Goal: Information Seeking & Learning: Learn about a topic

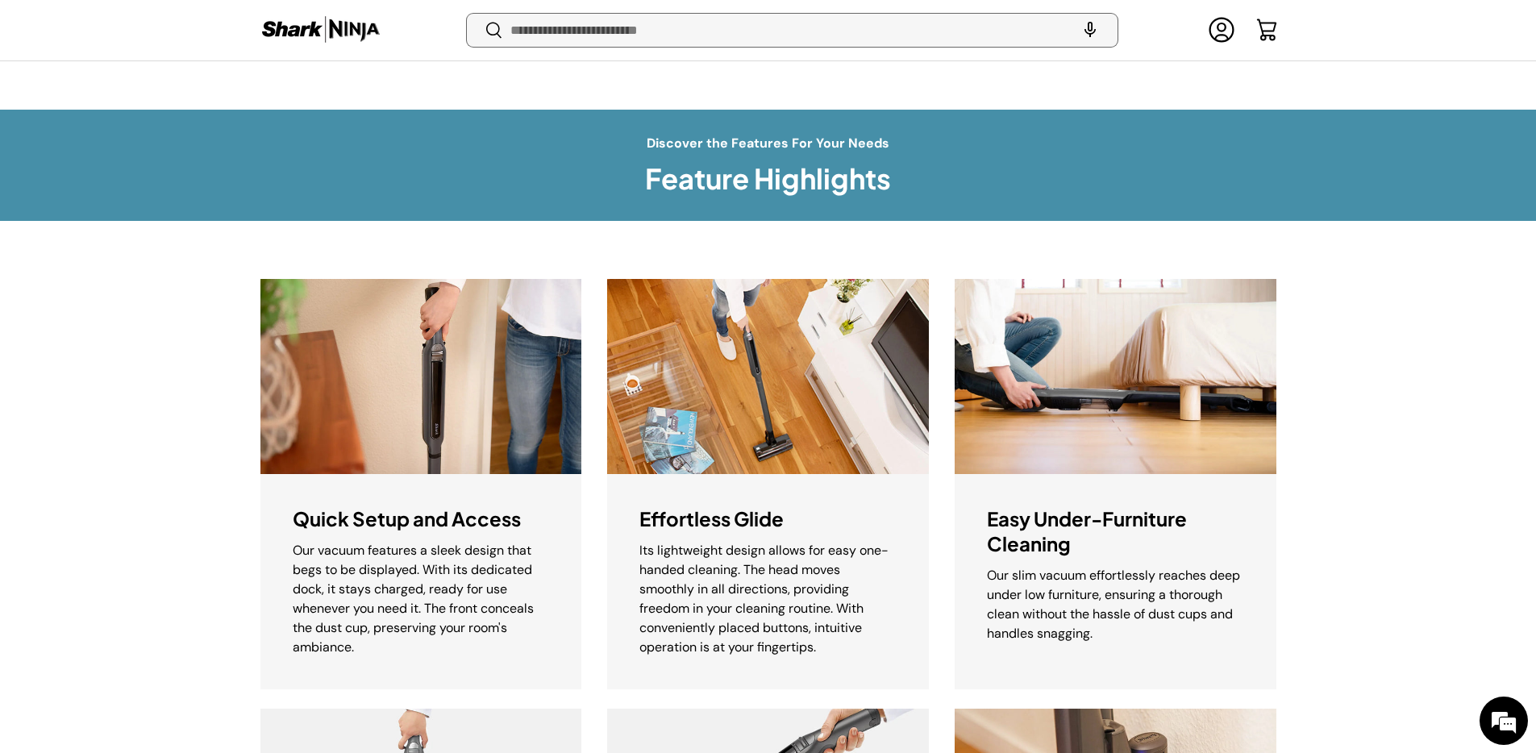
click at [730, 38] on input "Search" at bounding box center [792, 30] width 650 height 33
type input "***"
click at [467, 13] on button "Search" at bounding box center [485, 32] width 36 height 38
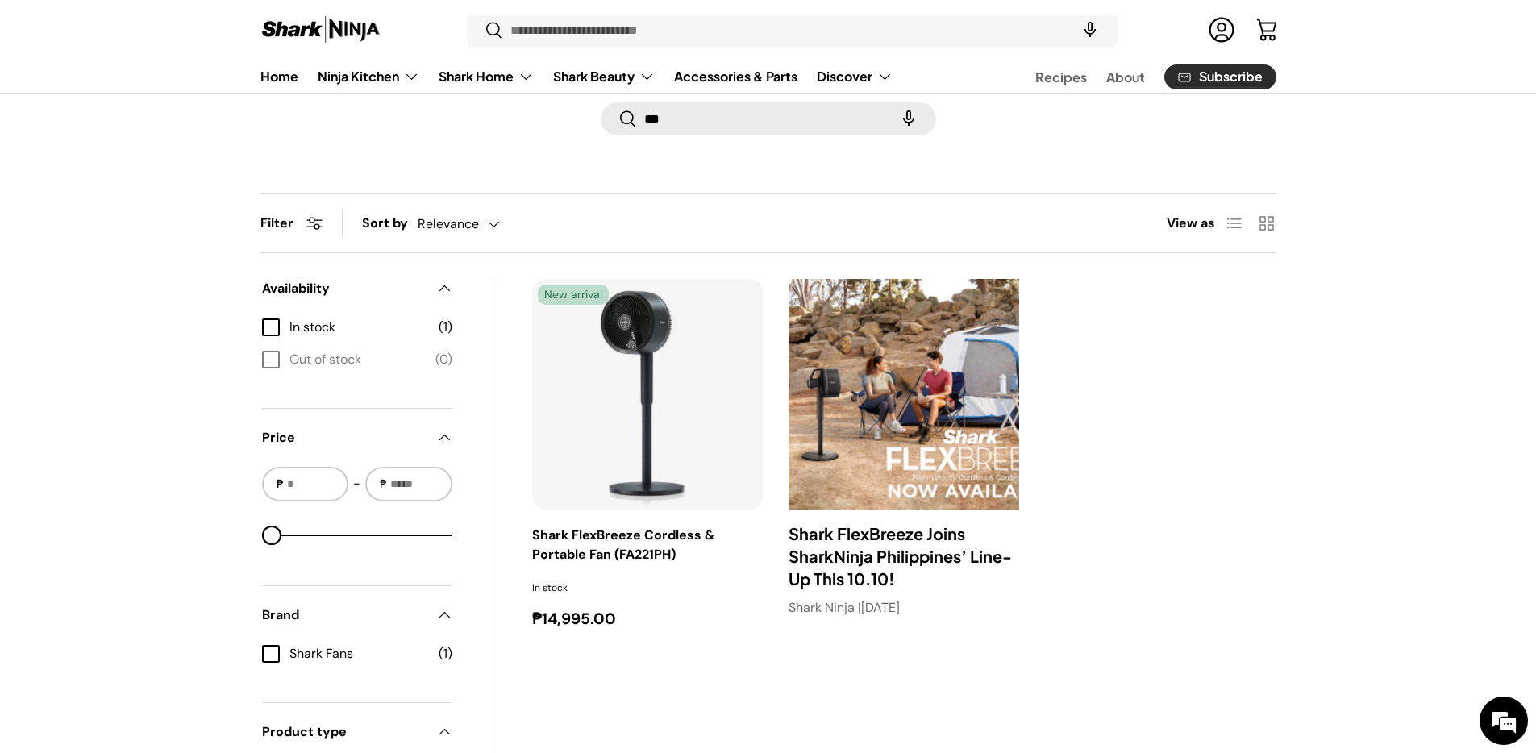
scroll to position [152, 0]
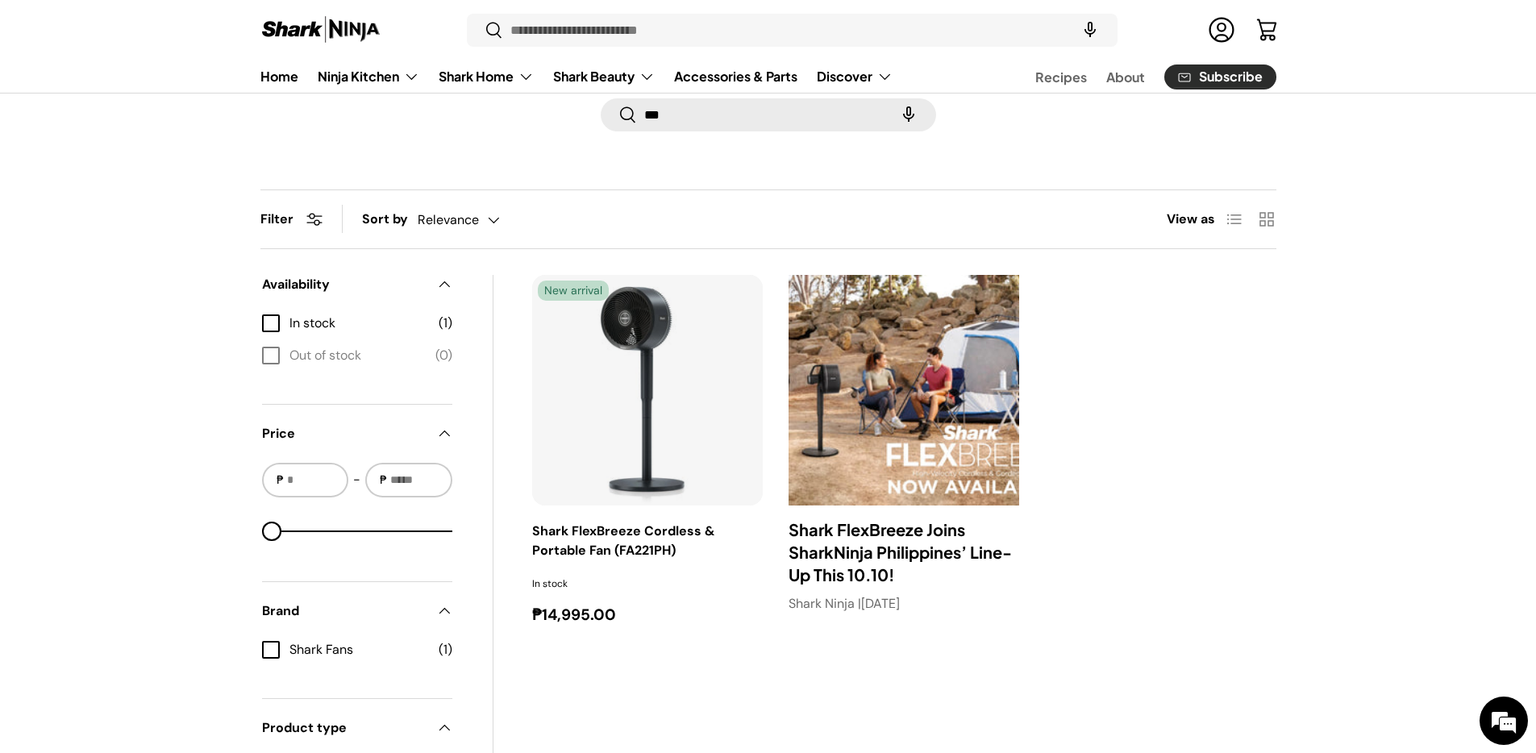
click at [0, 0] on img "Shark FlexBreeze Cordless & Portable Fan (FA221PH)" at bounding box center [0, 0] width 0 height 0
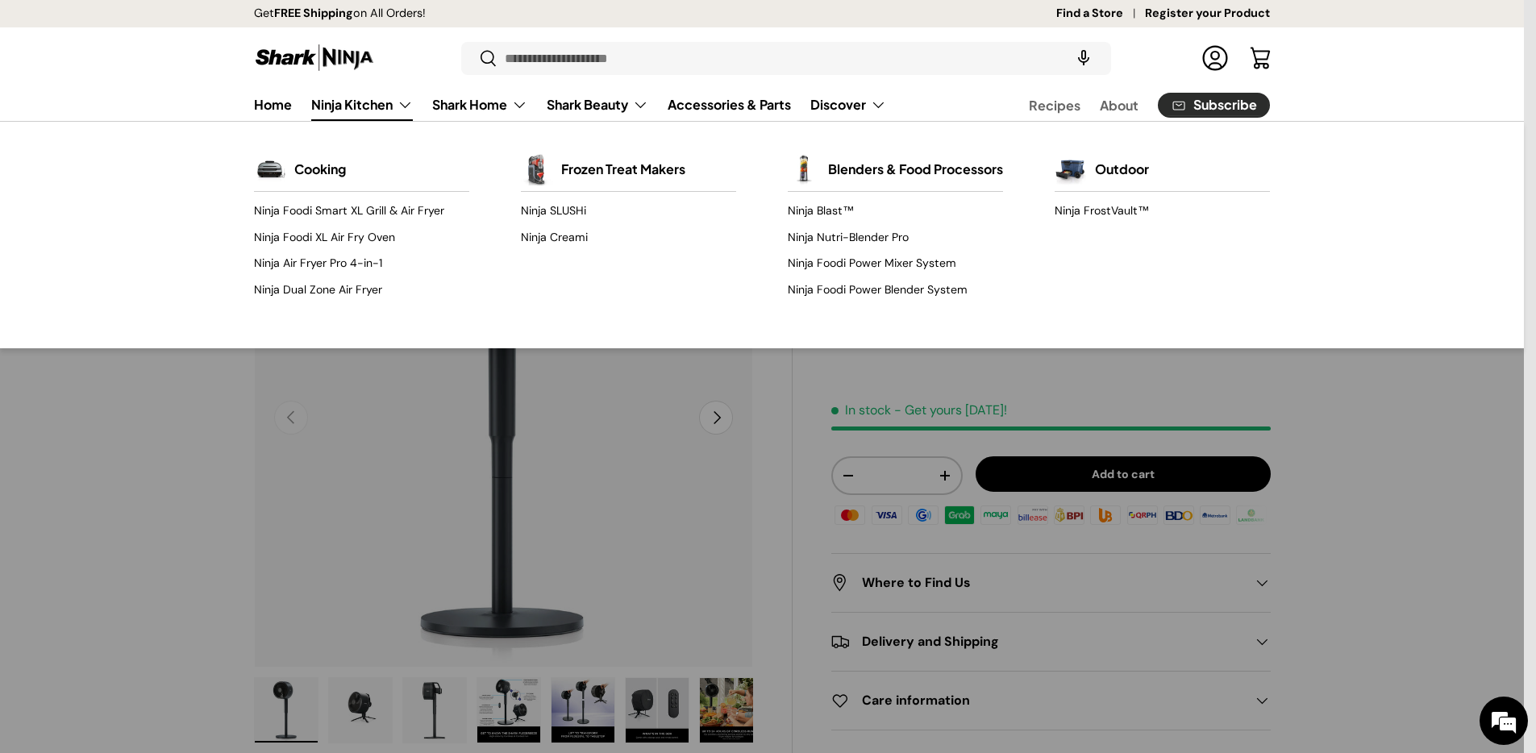
click at [526, 437] on img "Gallery Viewer" at bounding box center [503, 418] width 499 height 499
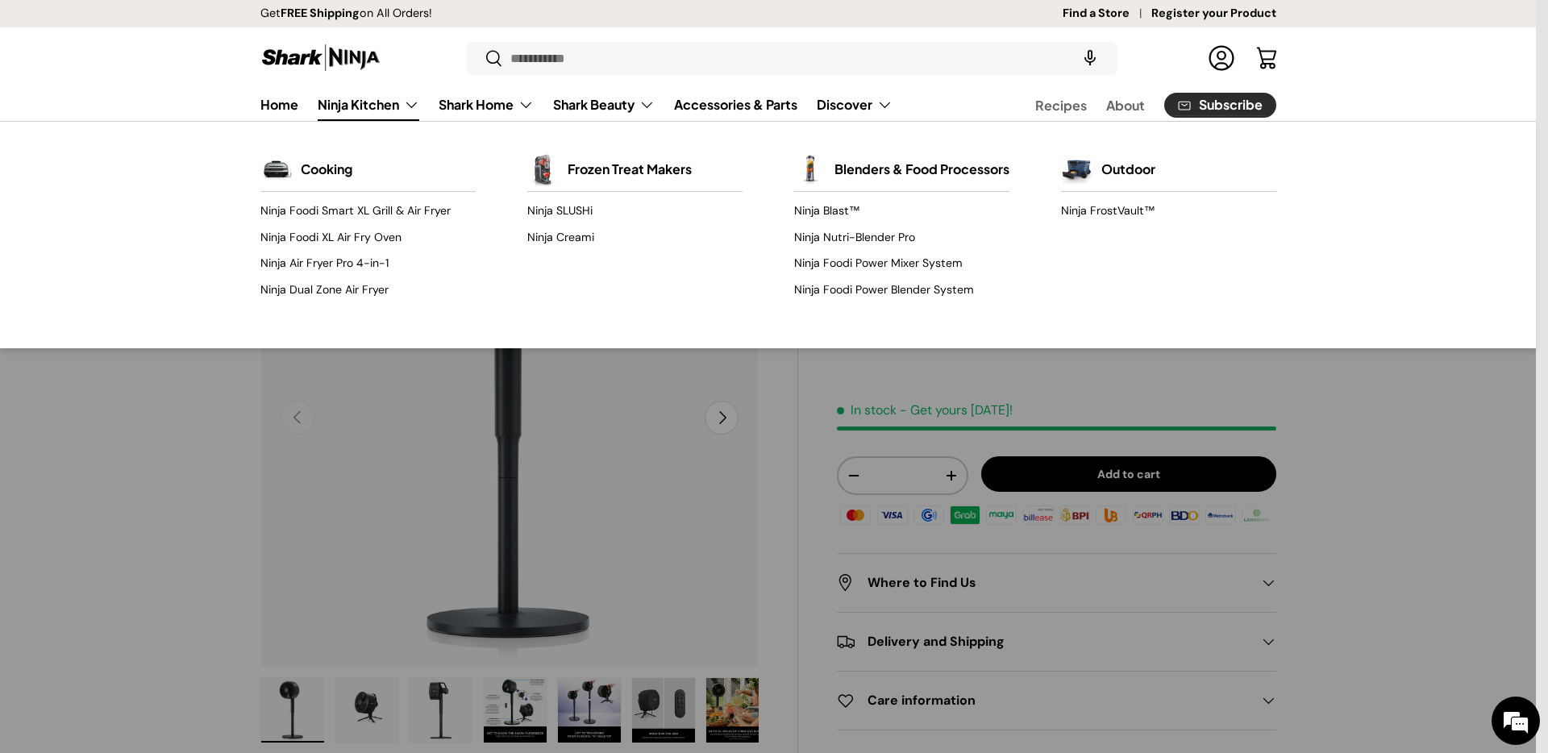
click at [381, 110] on link "Ninja Kitchen" at bounding box center [369, 105] width 102 height 32
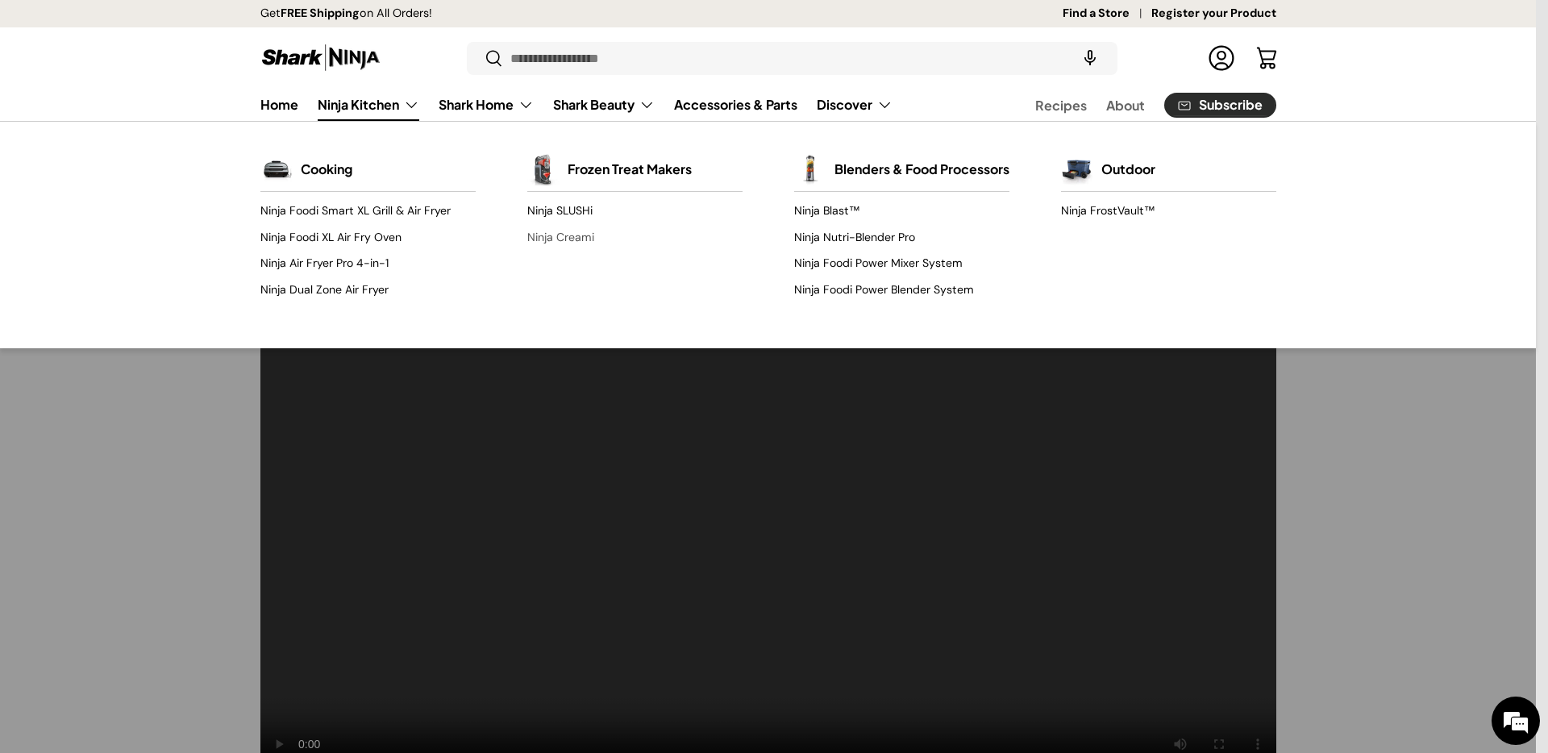
click at [533, 232] on link "Ninja Creami" at bounding box center [634, 237] width 215 height 26
